Goal: Register for event/course

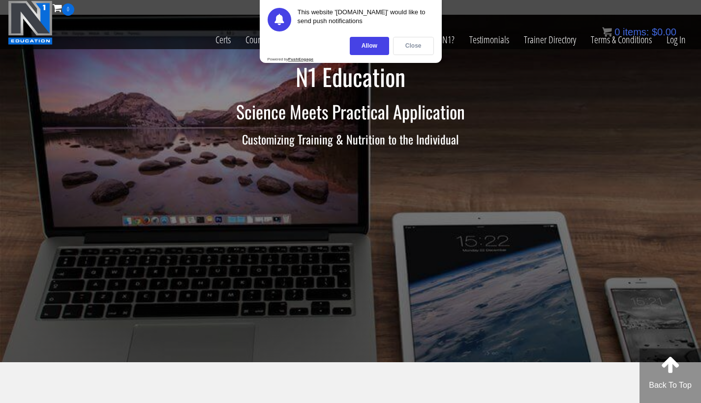
click at [404, 45] on div "Close" at bounding box center [413, 46] width 41 height 18
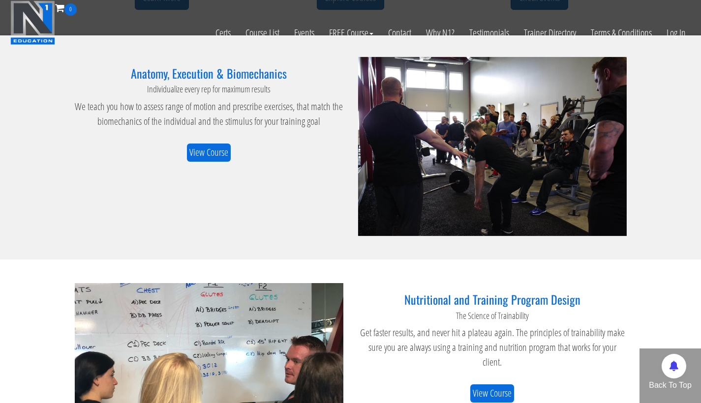
scroll to position [676, 0]
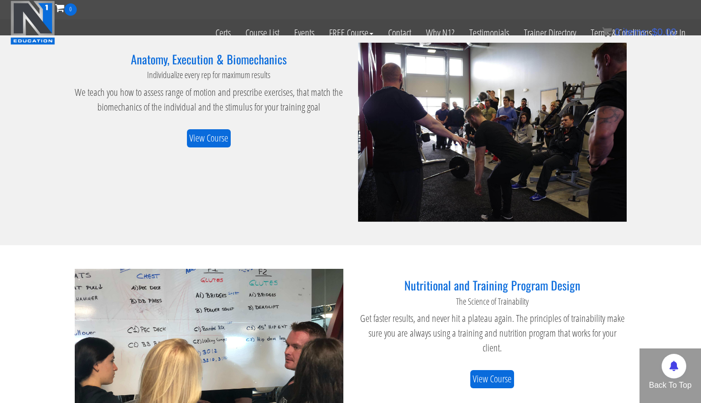
click at [218, 144] on div "Anatomy, Execution & Biomechanics Individualize every rep for maximum results W…" at bounding box center [350, 132] width 567 height 179
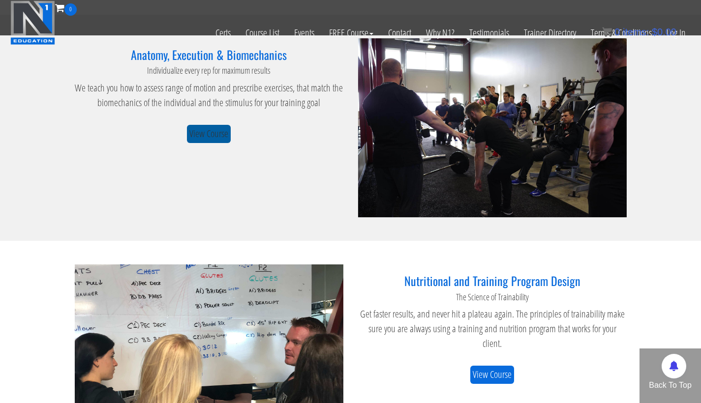
click at [206, 125] on link "View Course" at bounding box center [209, 134] width 44 height 18
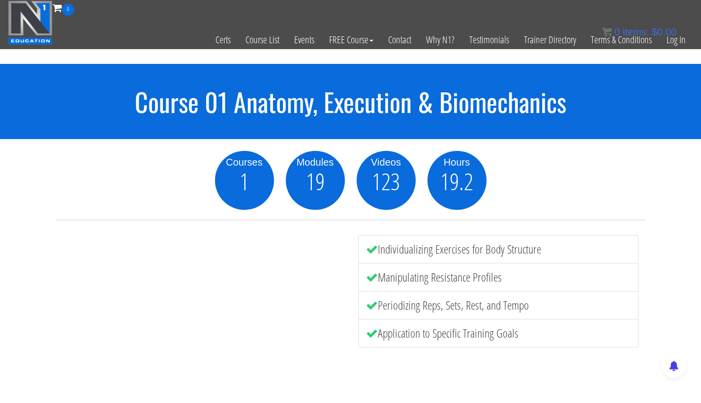
click at [314, 179] on span "19" at bounding box center [315, 182] width 19 height 24
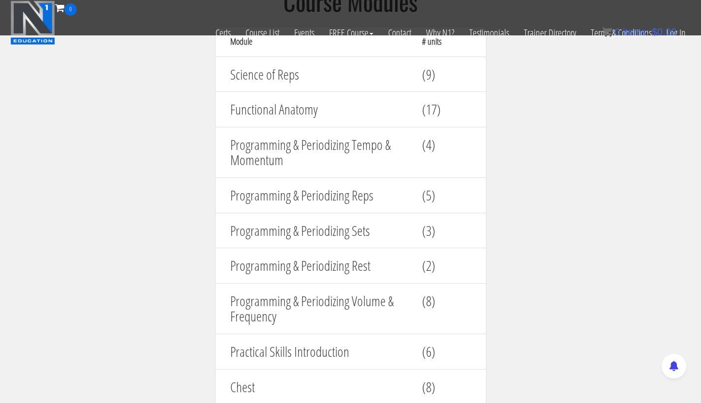
scroll to position [1111, 0]
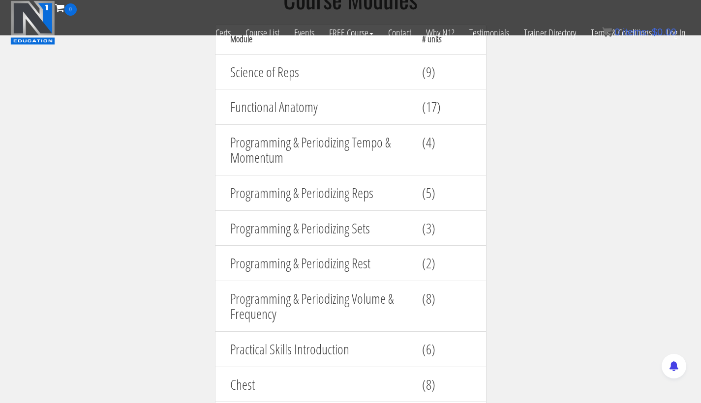
drag, startPoint x: 287, startPoint y: 106, endPoint x: 287, endPoint y: 98, distance: 7.4
click at [287, 105] on h4 "Functional Anatomy" at bounding box center [318, 106] width 177 height 15
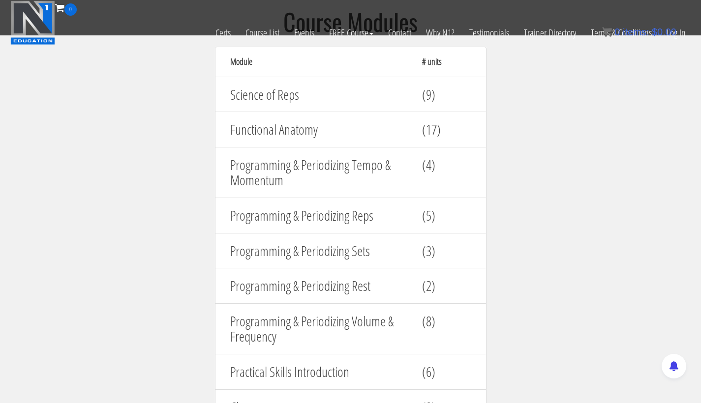
scroll to position [1053, 0]
